Goal: Find contact information: Find contact information

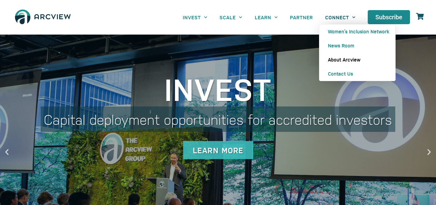
click at [334, 62] on link "About Arcview" at bounding box center [357, 60] width 76 height 14
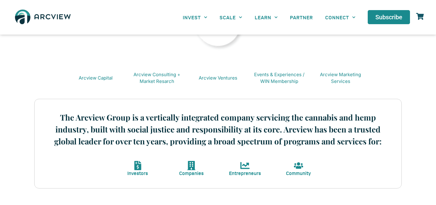
scroll to position [186, 0]
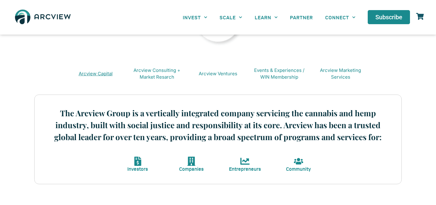
click at [100, 74] on link "Arcview Capital" at bounding box center [96, 74] width 34 height 6
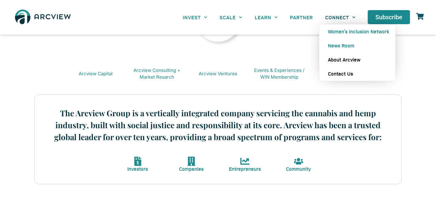
click at [330, 73] on link "Contact Us" at bounding box center [357, 74] width 76 height 14
